Goal: Ask a question

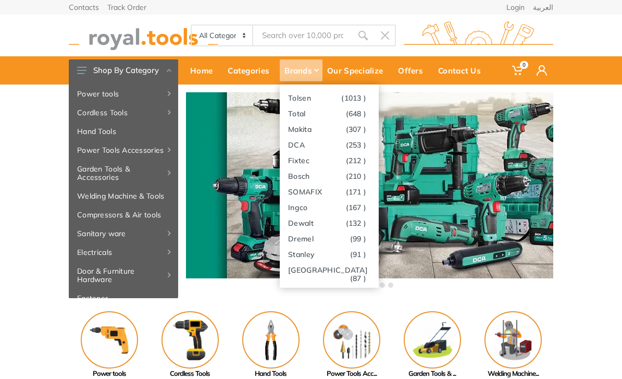
click at [322, 270] on link "Milwaukee (87 )" at bounding box center [329, 269] width 99 height 16
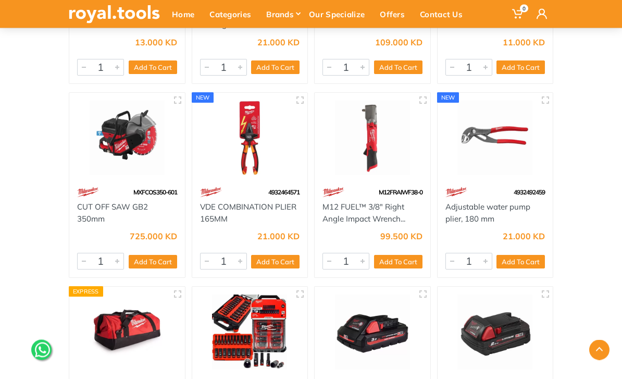
scroll to position [1725, 0]
click at [375, 153] on img at bounding box center [372, 138] width 100 height 75
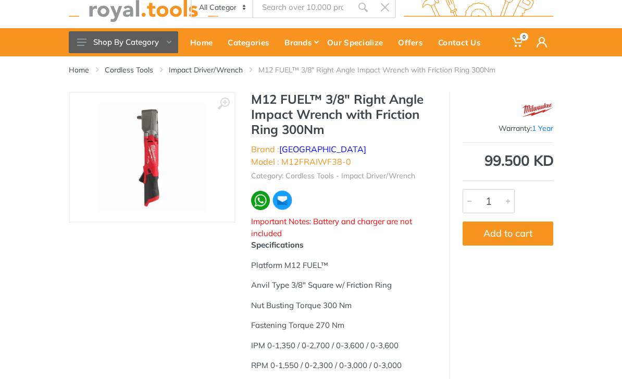
scroll to position [29, 0]
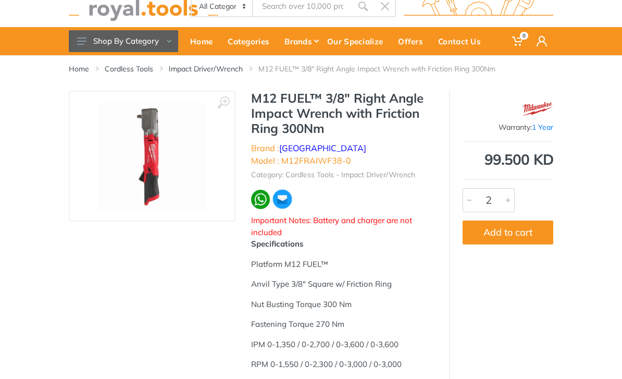
click at [513, 199] on div at bounding box center [508, 200] width 12 height 23
click at [512, 201] on div at bounding box center [508, 200] width 12 height 23
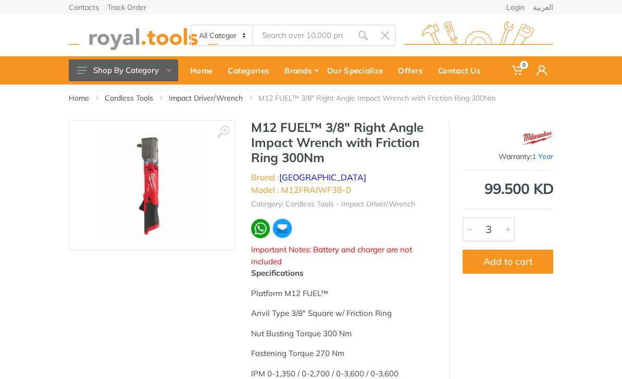
click at [517, 264] on button "Add to cart" at bounding box center [507, 261] width 91 height 24
type input "1"
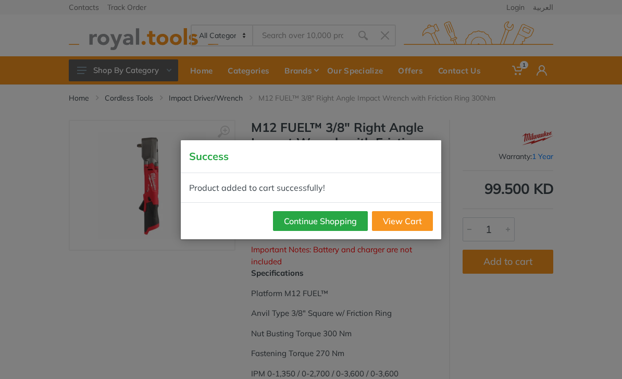
click at [410, 220] on link "View Cart" at bounding box center [402, 221] width 61 height 20
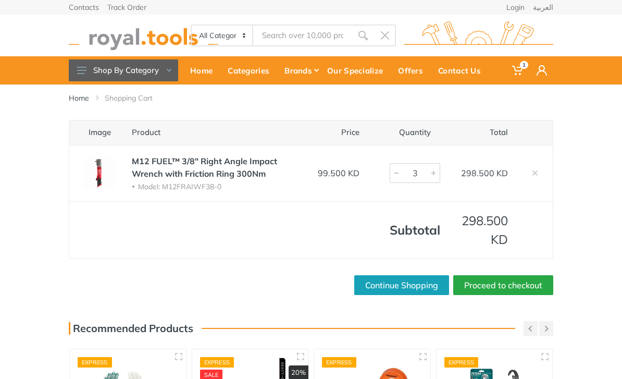
click at [97, 172] on img at bounding box center [100, 172] width 42 height 31
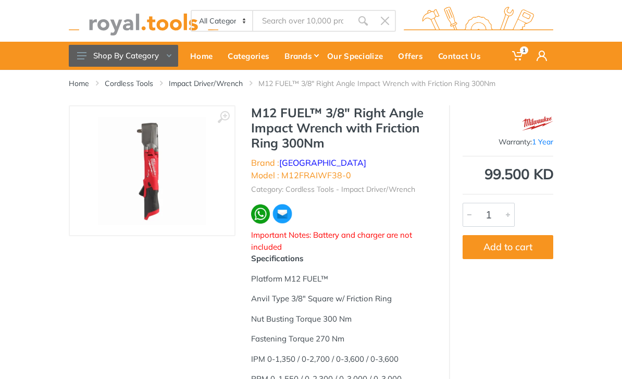
scroll to position [16, 0]
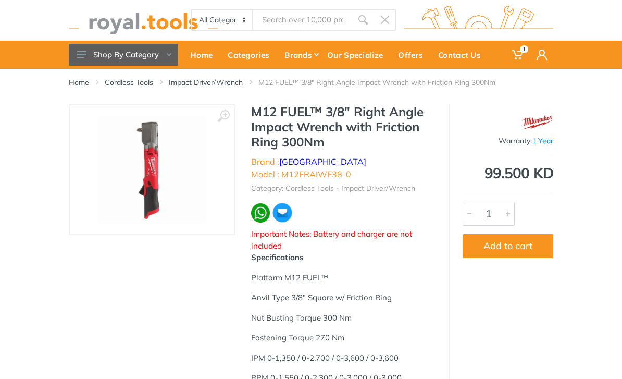
click at [149, 178] on img at bounding box center [152, 170] width 108 height 108
click at [154, 173] on img at bounding box center [152, 170] width 108 height 108
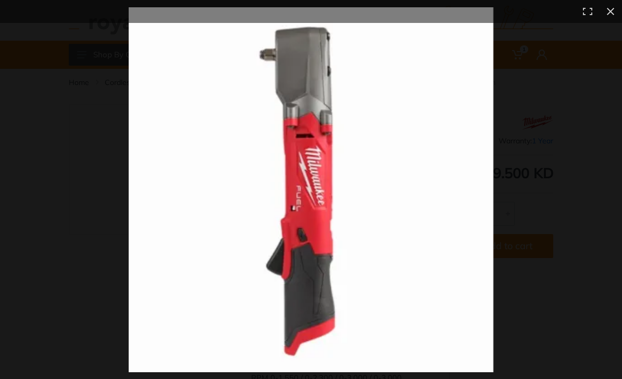
click at [609, 11] on button at bounding box center [610, 11] width 23 height 23
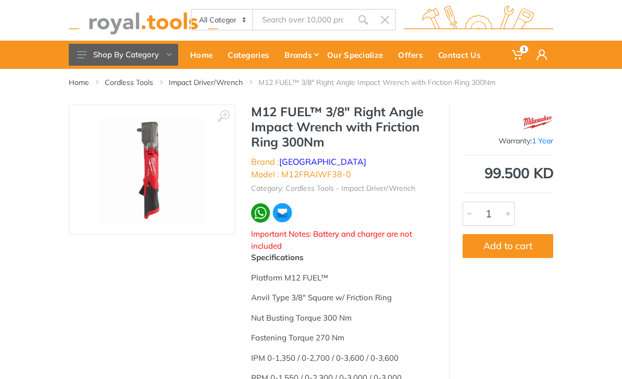
click at [559, 104] on div "Home Cordless Tools Impact Driver/Wrench M12 FUEL™ 3/8" Right Angle Impact Wren…" at bounding box center [311, 86] width 500 height 35
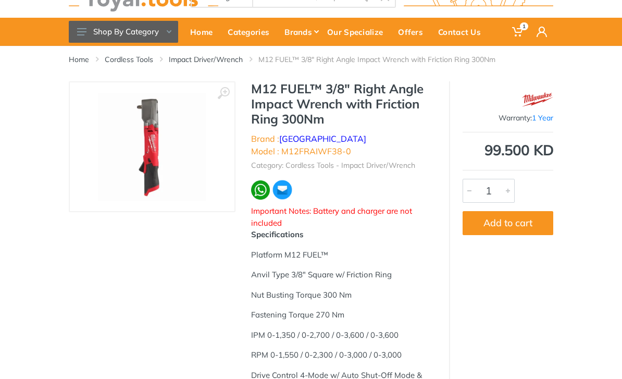
scroll to position [0, 0]
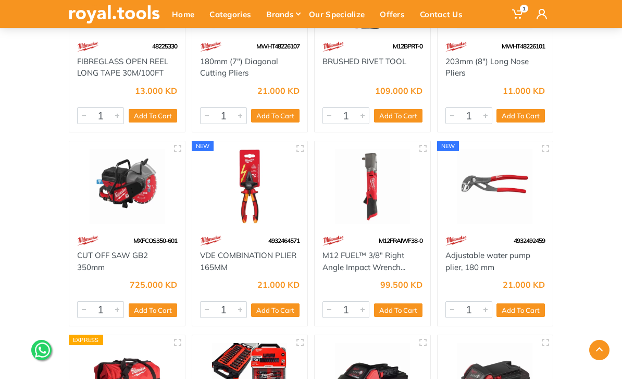
scroll to position [1671, 0]
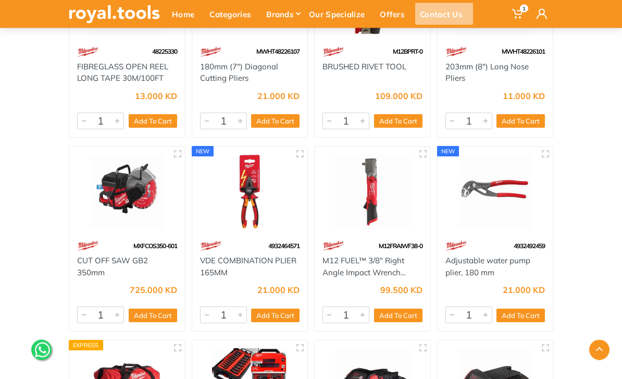
click at [441, 17] on div "Contact Us" at bounding box center [444, 14] width 58 height 22
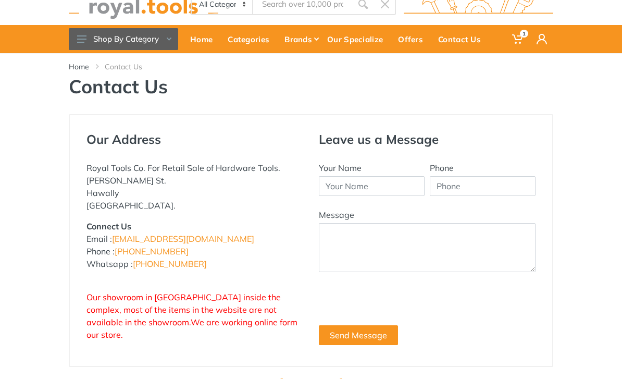
scroll to position [31, 0]
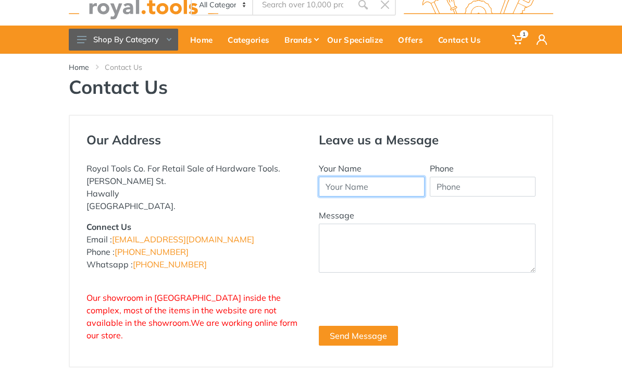
click at [348, 189] on input "Your Name" at bounding box center [372, 187] width 106 height 20
type input "Ross"
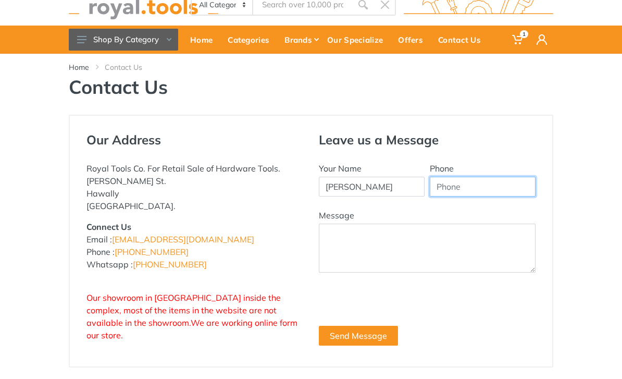
click at [455, 186] on input "Phone" at bounding box center [483, 187] width 106 height 20
type input "="
type input "+44 745489008"
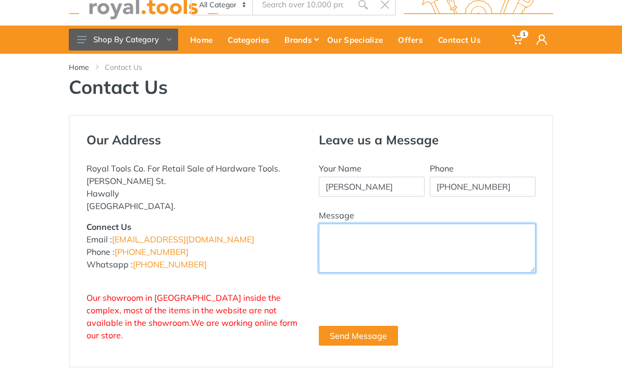
click at [337, 234] on textarea "Message" at bounding box center [427, 247] width 217 height 49
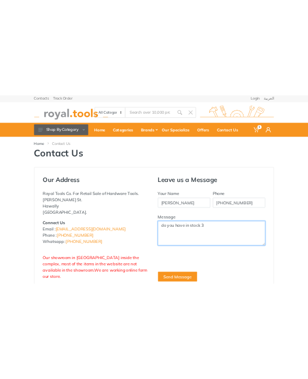
scroll to position [0, 0]
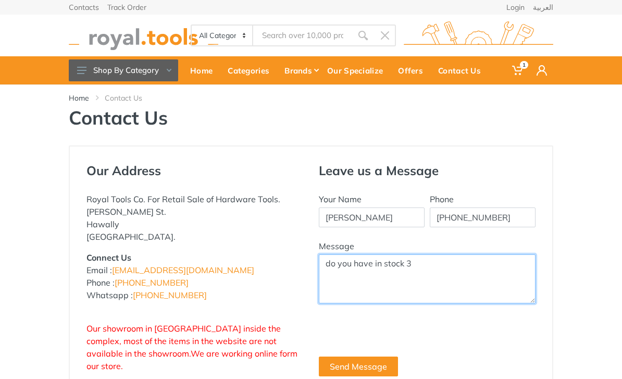
type textarea "do you have in stock 3"
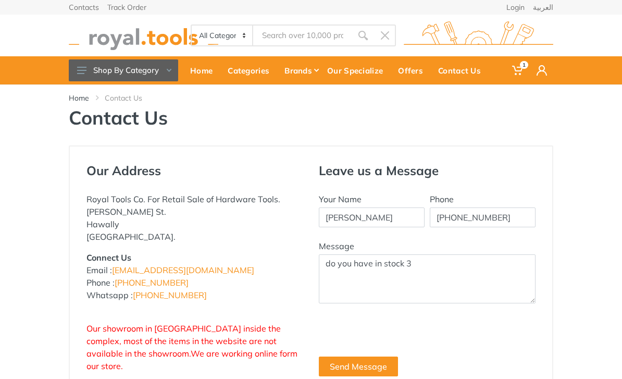
click at [205, 79] on div "Home" at bounding box center [203, 70] width 37 height 22
click at [79, 99] on link "Home" at bounding box center [79, 98] width 20 height 10
